Goal: Task Accomplishment & Management: Use online tool/utility

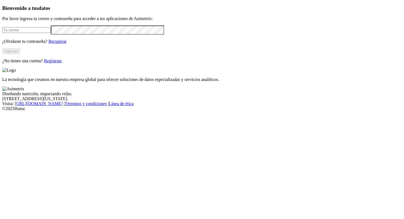
type input "[PERSON_NAME][EMAIL_ADDRESS][PERSON_NAME][DOMAIN_NAME]"
click at [20, 54] on button "Ingresar" at bounding box center [11, 51] width 18 height 6
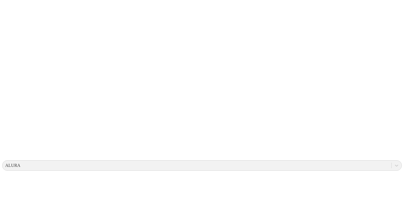
scroll to position [104, 0]
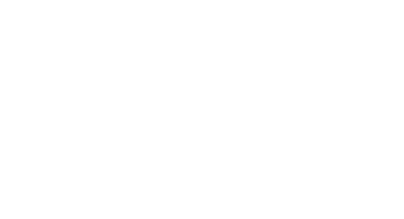
click at [13, 11] on icon at bounding box center [10, 112] width 17 height 220
